Goal: Task Accomplishment & Management: Complete application form

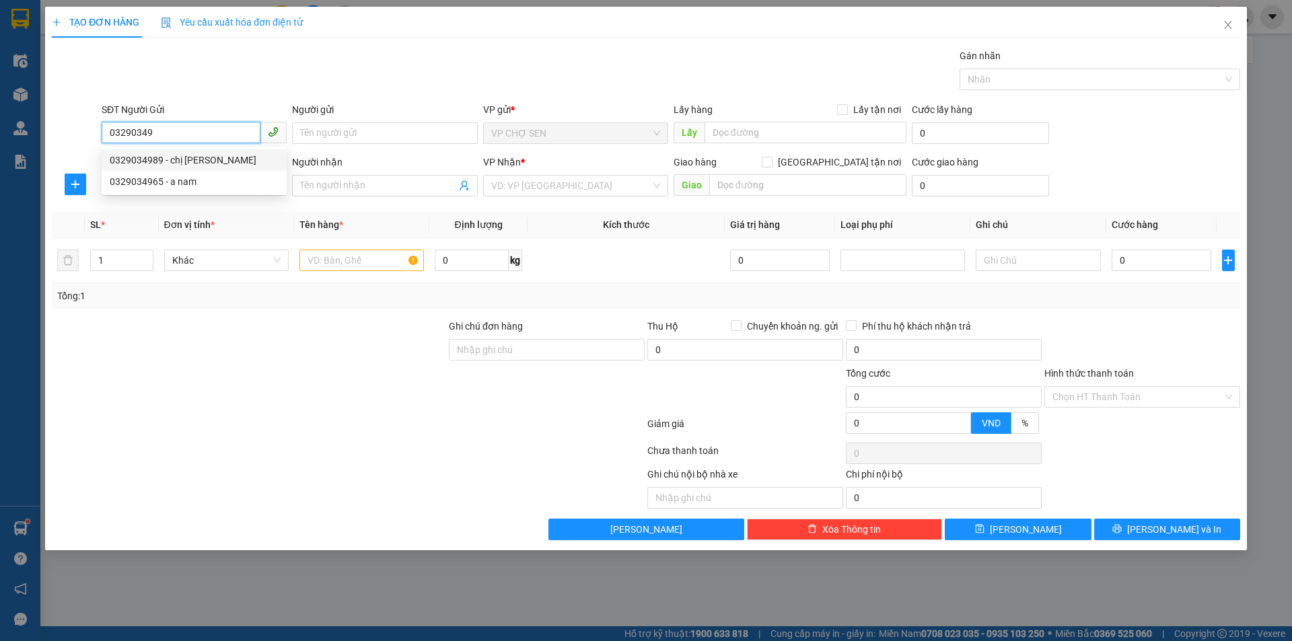
click at [182, 157] on div "0329034989 - chị [PERSON_NAME]" at bounding box center [194, 160] width 169 height 15
type input "0329034989"
type input "chị [PERSON_NAME]"
type input "0329034989"
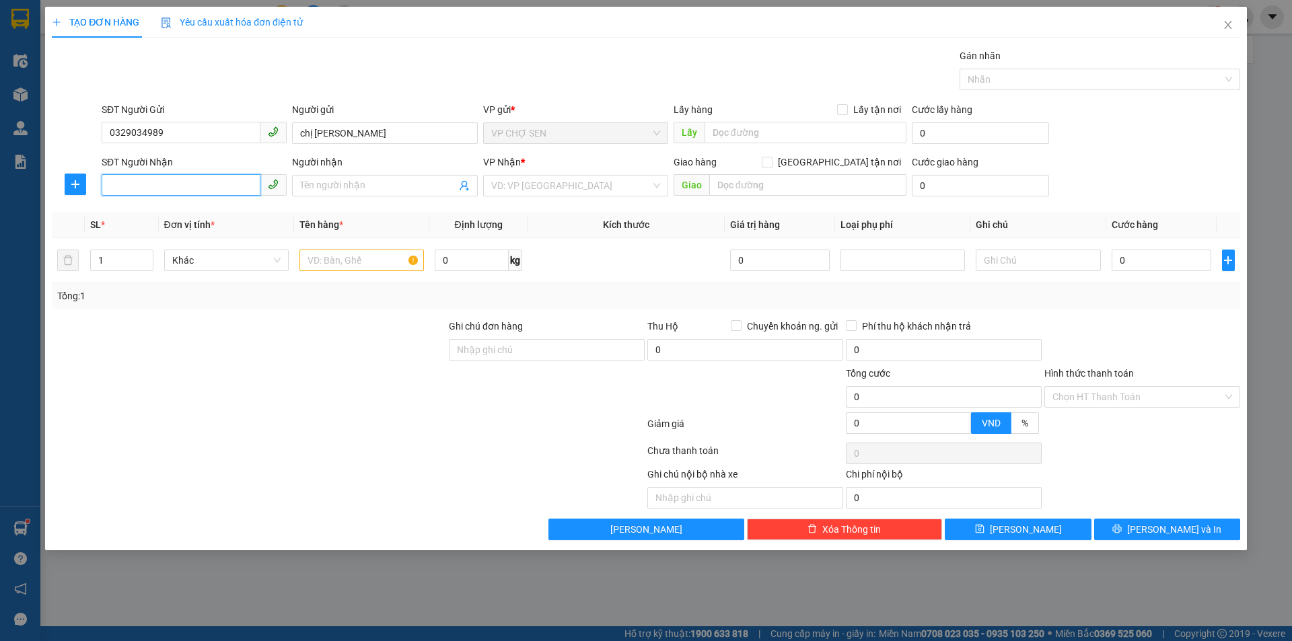
click at [170, 185] on input "SĐT Người Nhận" at bounding box center [181, 185] width 159 height 22
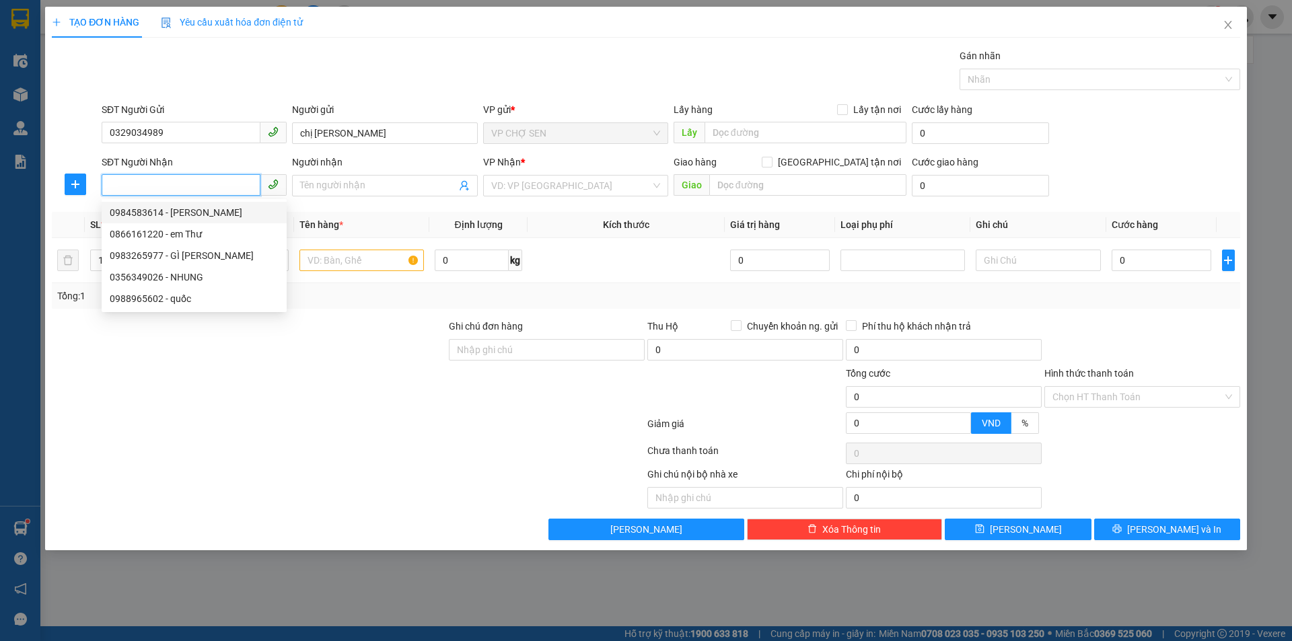
click at [196, 207] on div "0984583614 - [PERSON_NAME]" at bounding box center [194, 212] width 169 height 15
type input "0984583614"
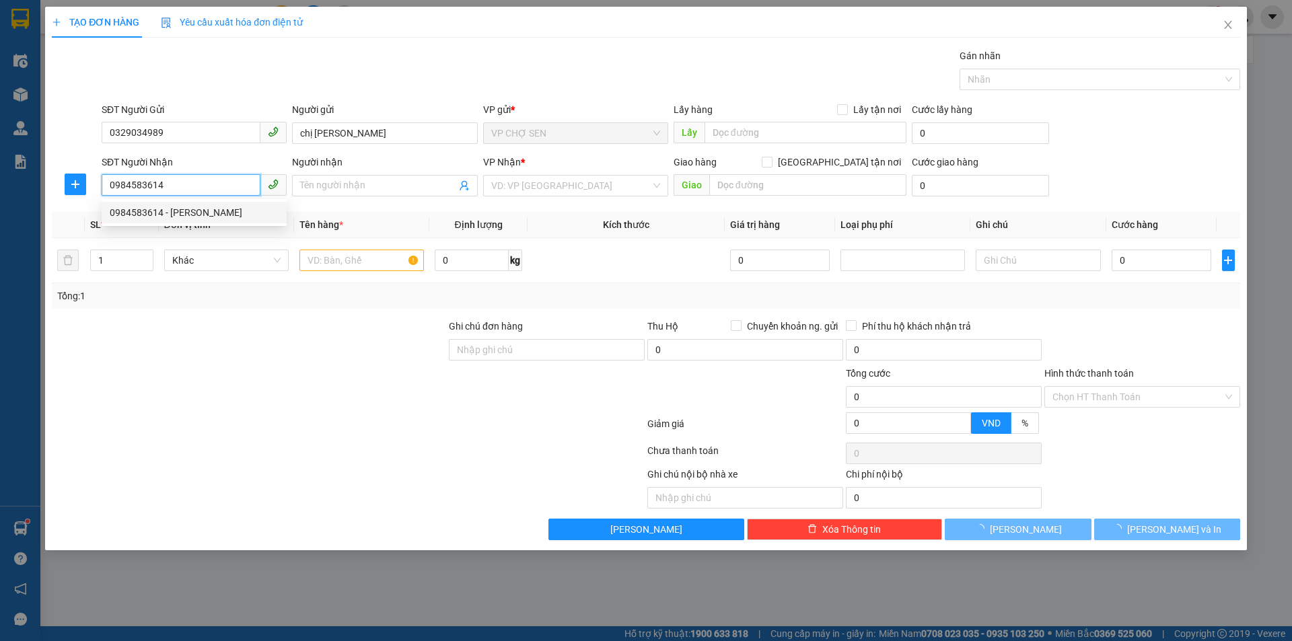
type input "HẢI"
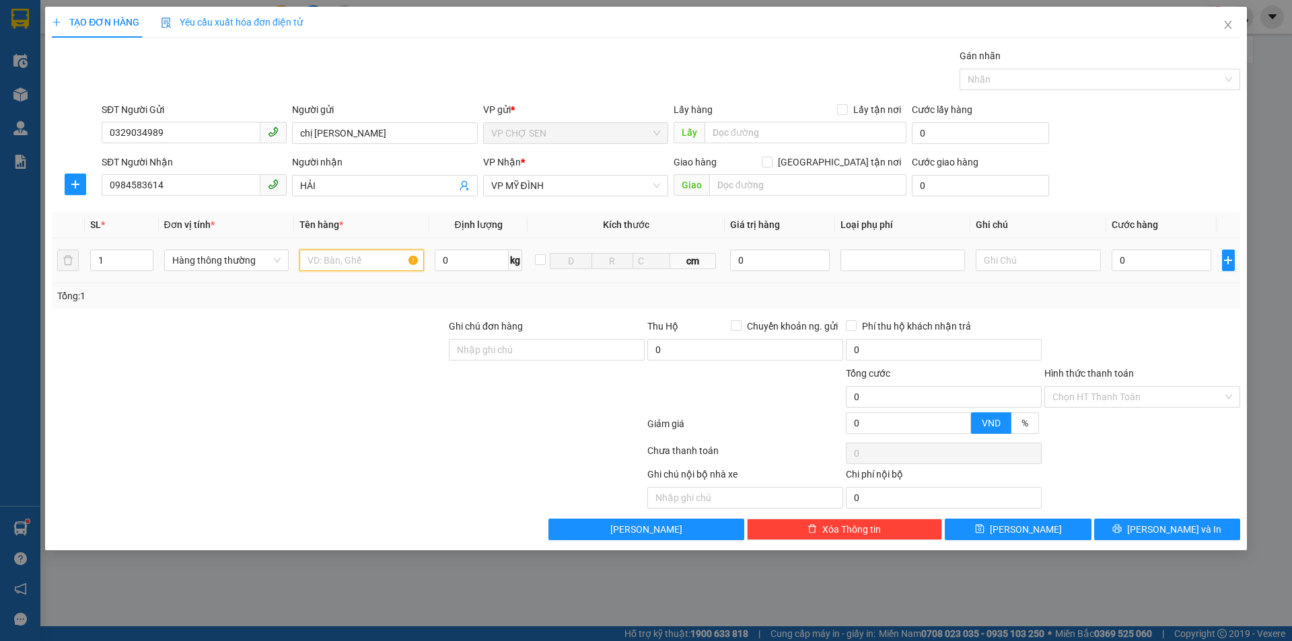
click at [341, 255] on input "text" at bounding box center [361, 261] width 124 height 22
type input "TP"
click at [1166, 254] on input "0" at bounding box center [1162, 261] width 100 height 22
type input "5"
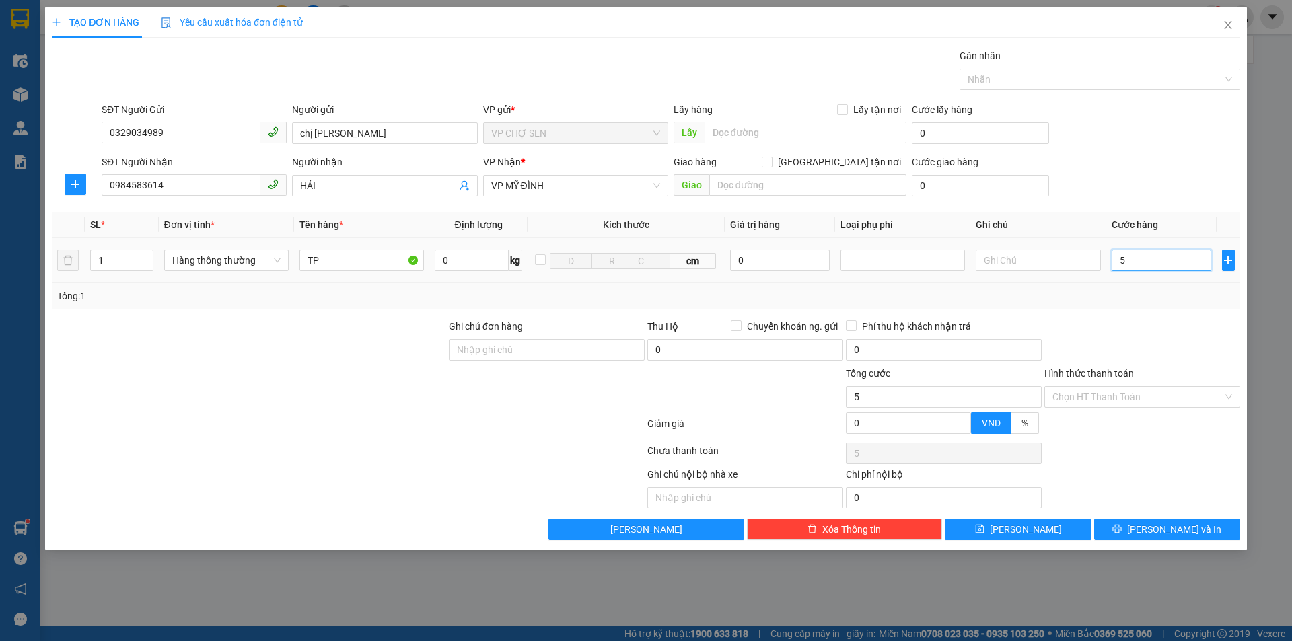
type input "5"
type input "50"
type input "500"
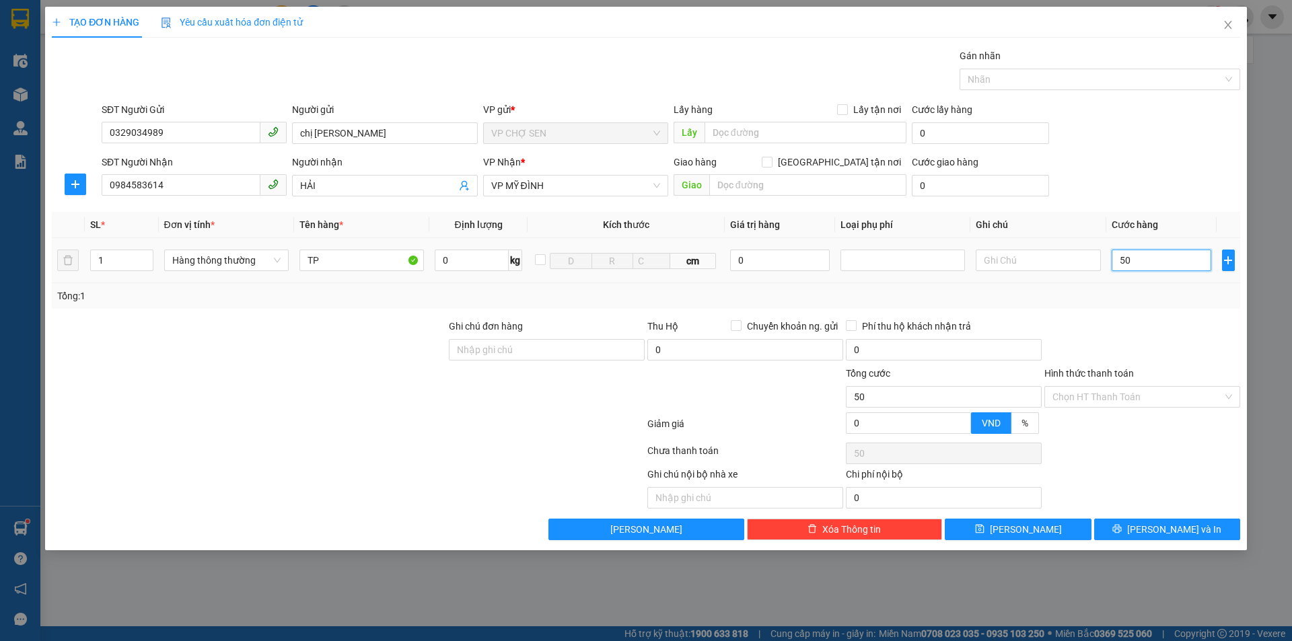
type input "500"
type input "5.000"
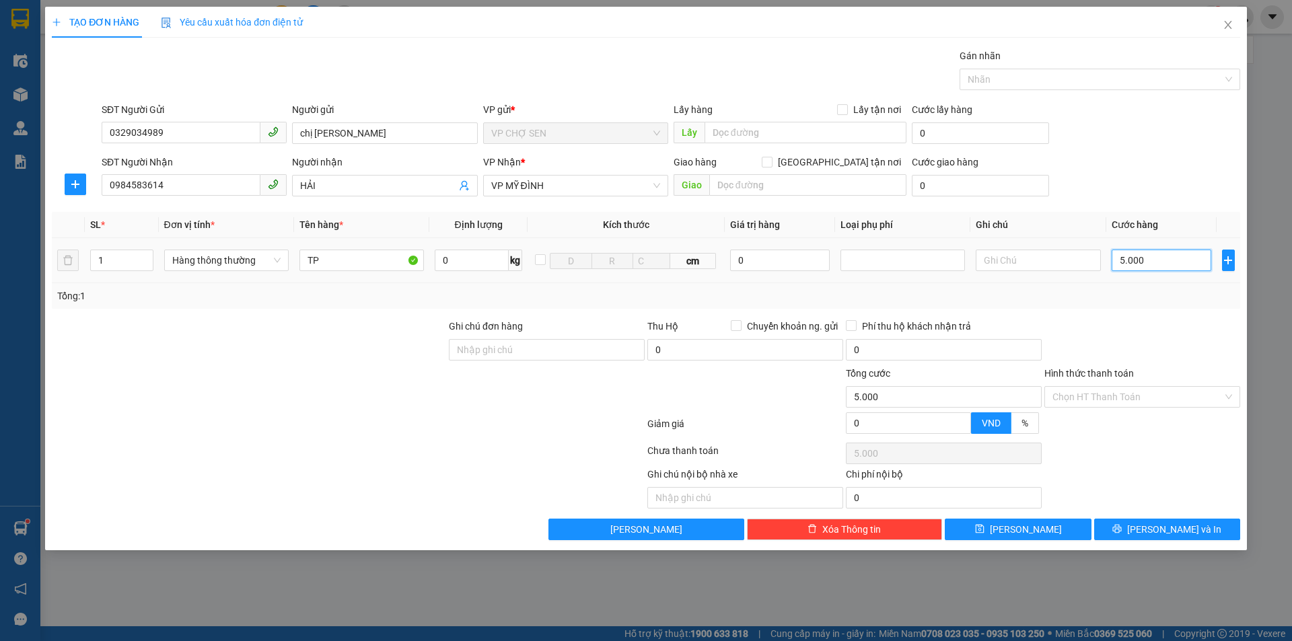
type input "50.000"
click at [1186, 406] on input "Hình thức thanh toán" at bounding box center [1138, 397] width 170 height 20
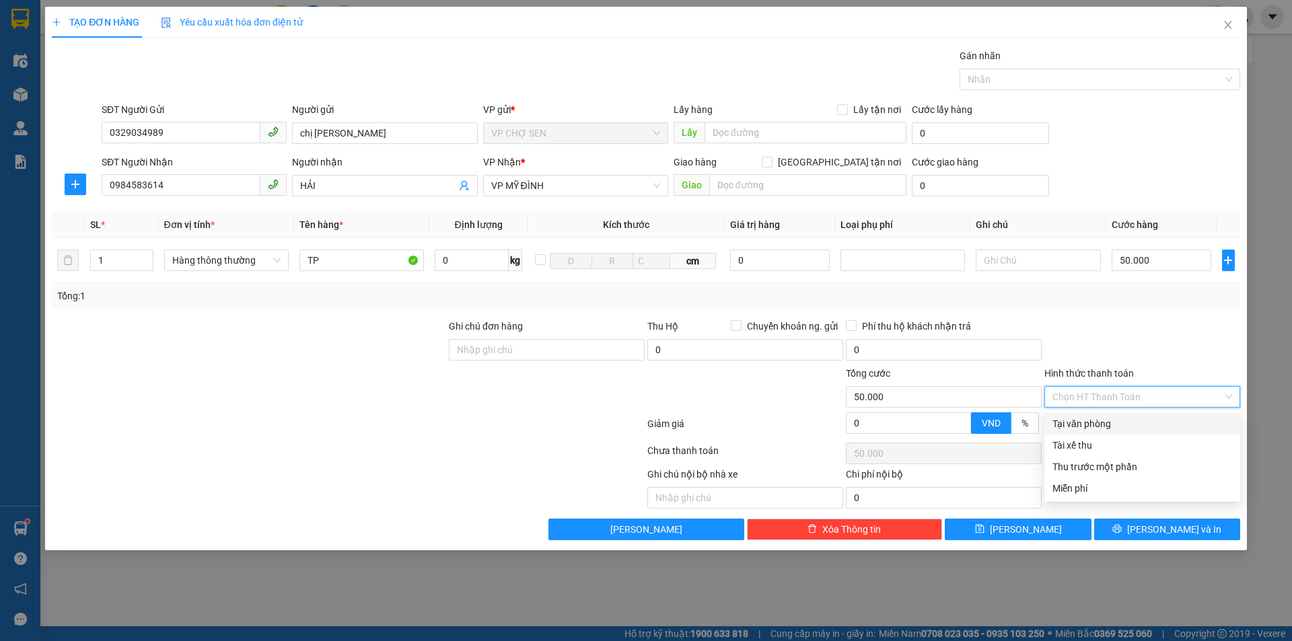
click at [1096, 421] on div "Tại văn phòng" at bounding box center [1143, 424] width 180 height 15
type input "0"
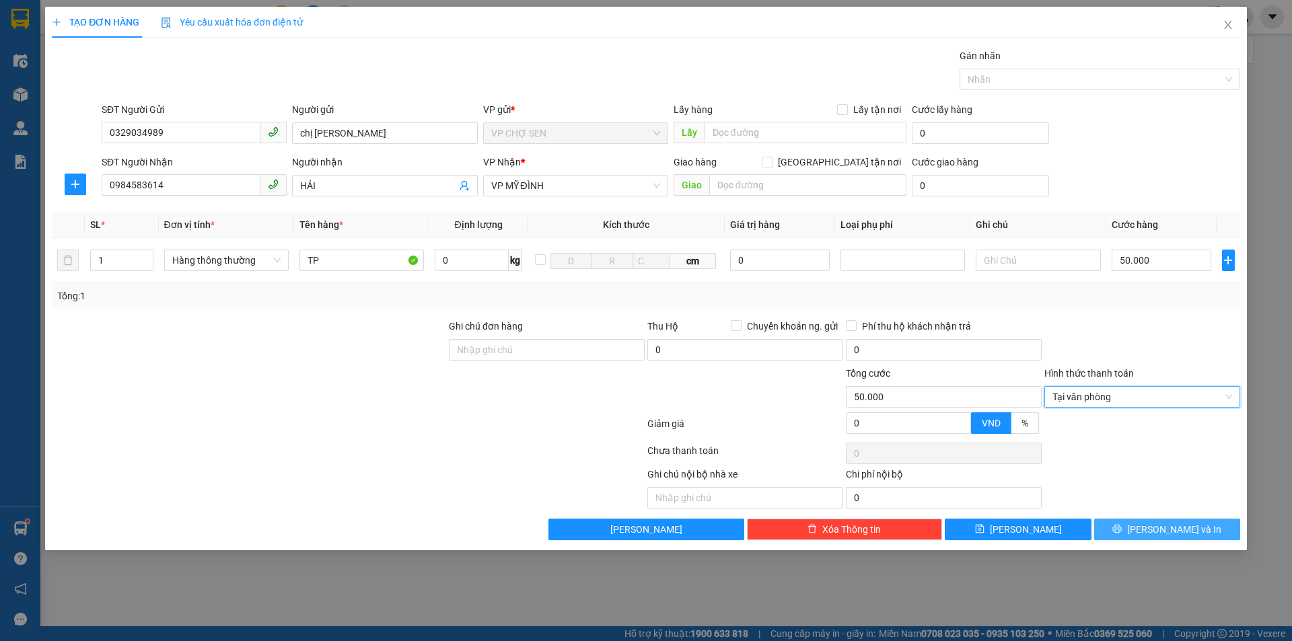
click at [1125, 522] on button "[PERSON_NAME] và In" at bounding box center [1167, 530] width 146 height 22
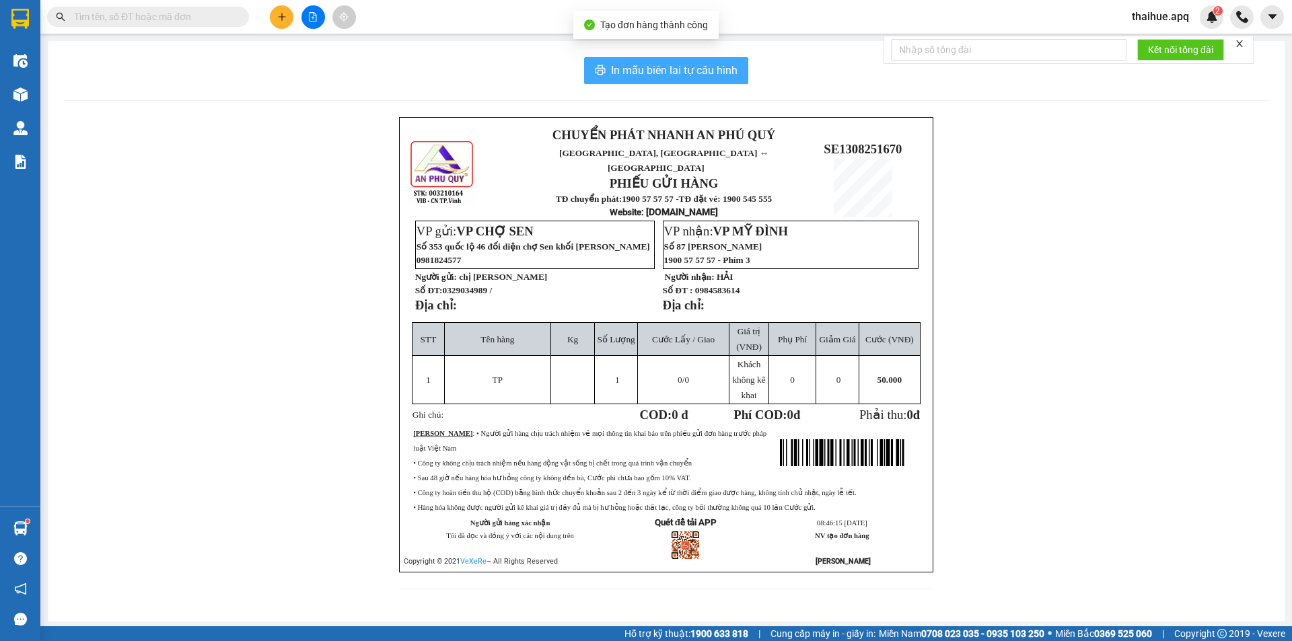
click at [709, 74] on span "In mẫu biên lai tự cấu hình" at bounding box center [674, 70] width 127 height 17
